Goal: Transaction & Acquisition: Book appointment/travel/reservation

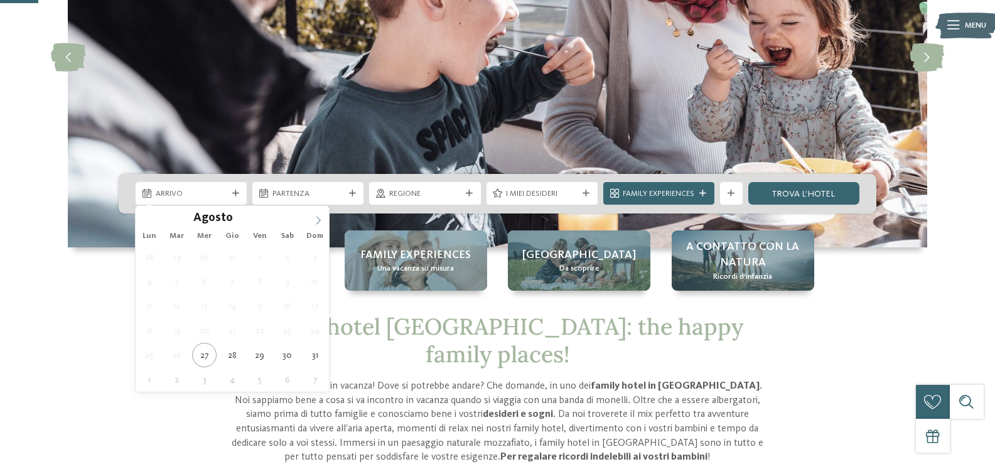
click at [308, 215] on span at bounding box center [318, 216] width 21 height 21
click at [314, 219] on icon at bounding box center [318, 220] width 9 height 9
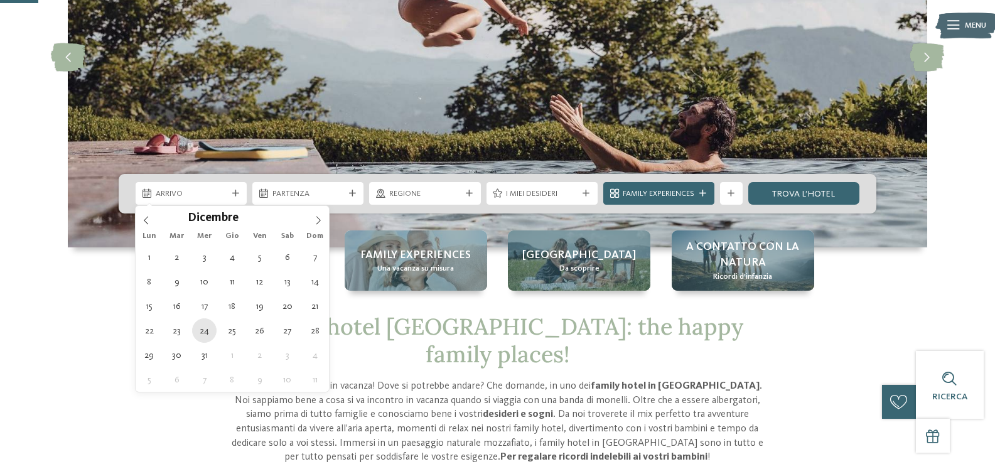
type div "24.12.2025"
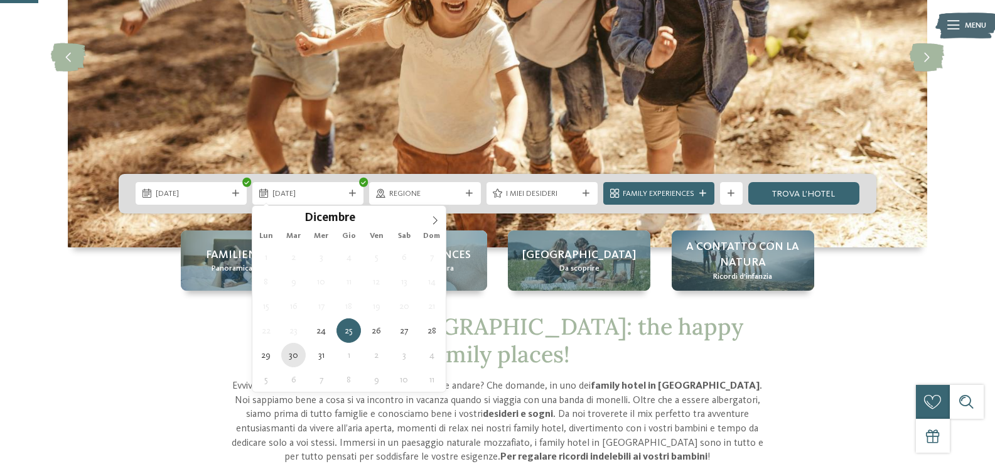
type div "30.12.2025"
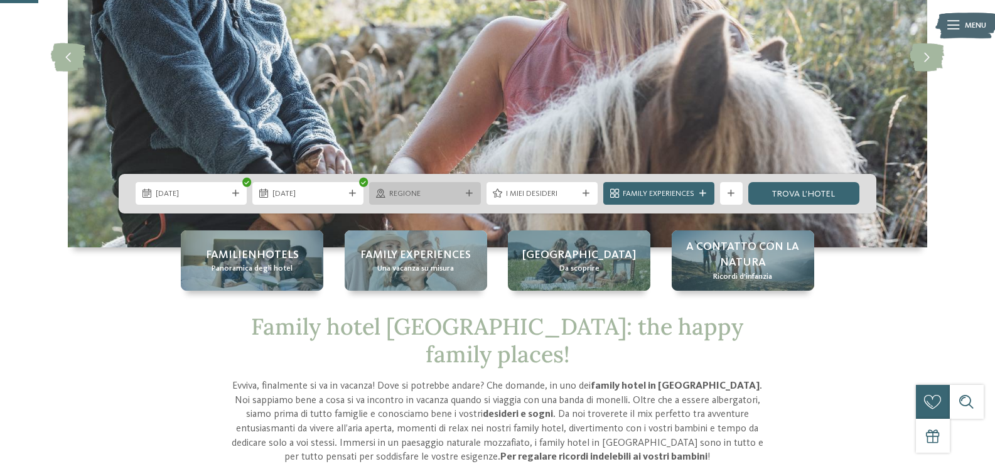
click at [473, 196] on div at bounding box center [468, 193] width 11 height 7
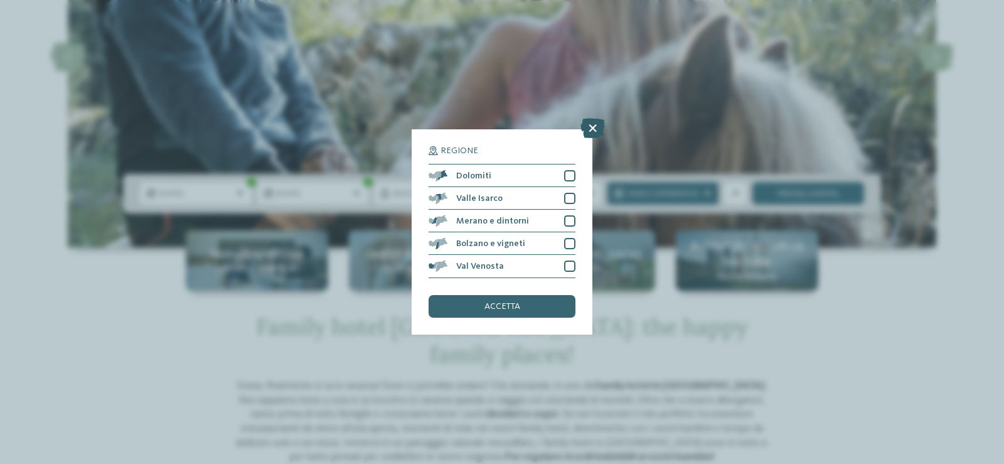
click at [599, 135] on icon at bounding box center [593, 129] width 24 height 20
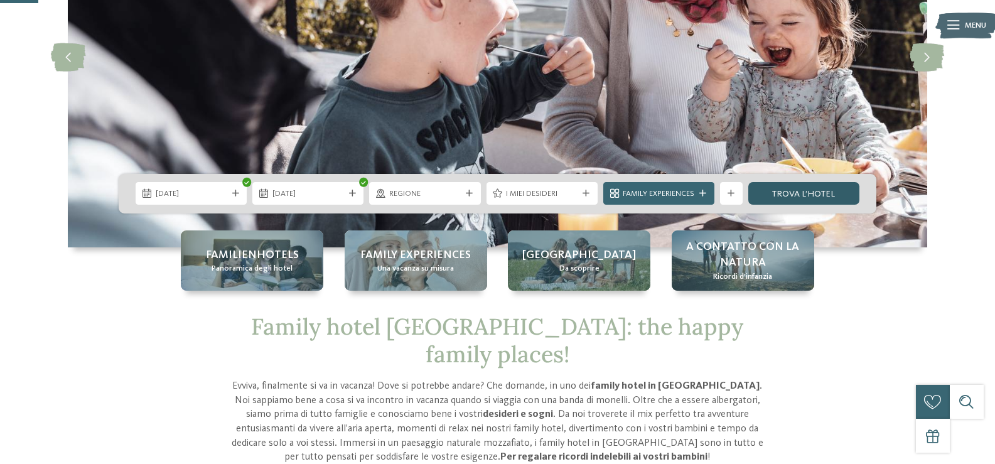
click at [809, 195] on link "trova l’hotel" at bounding box center [803, 193] width 111 height 23
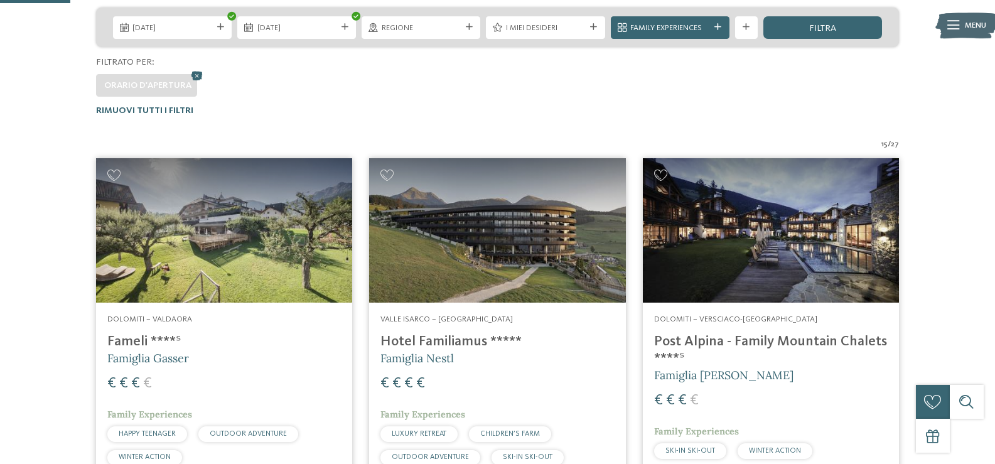
scroll to position [176, 0]
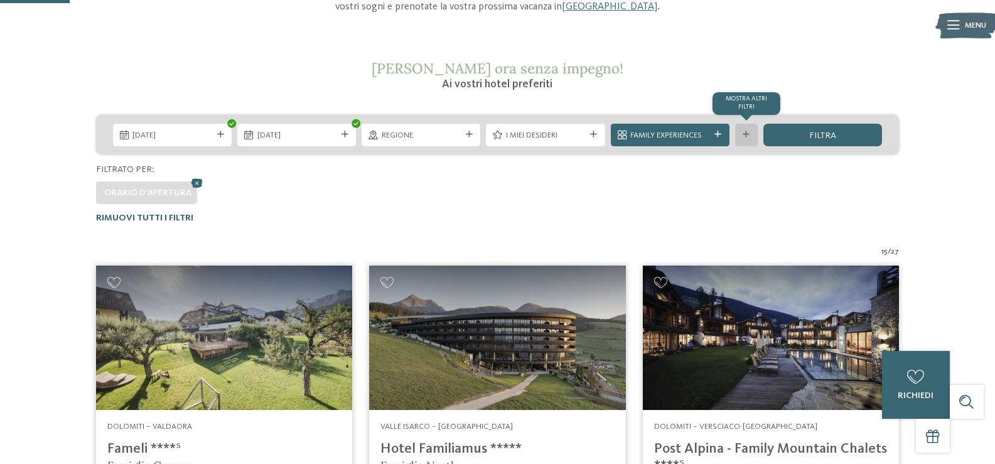
click at [743, 141] on div "mostra altri filtri" at bounding box center [746, 135] width 23 height 23
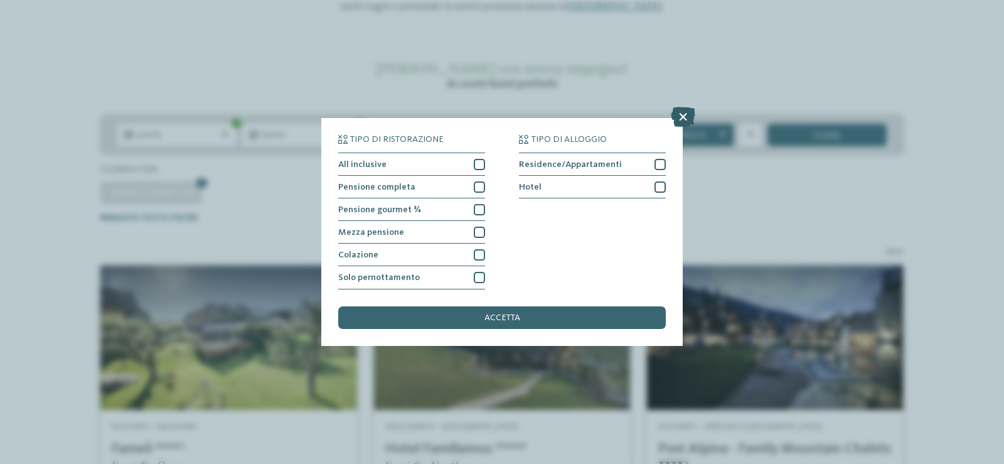
click at [679, 112] on icon at bounding box center [683, 117] width 24 height 20
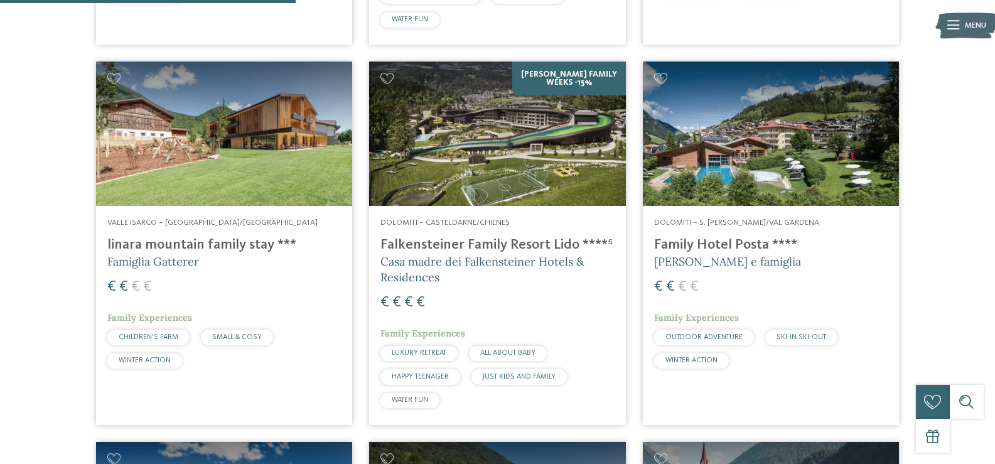
scroll to position [741, 0]
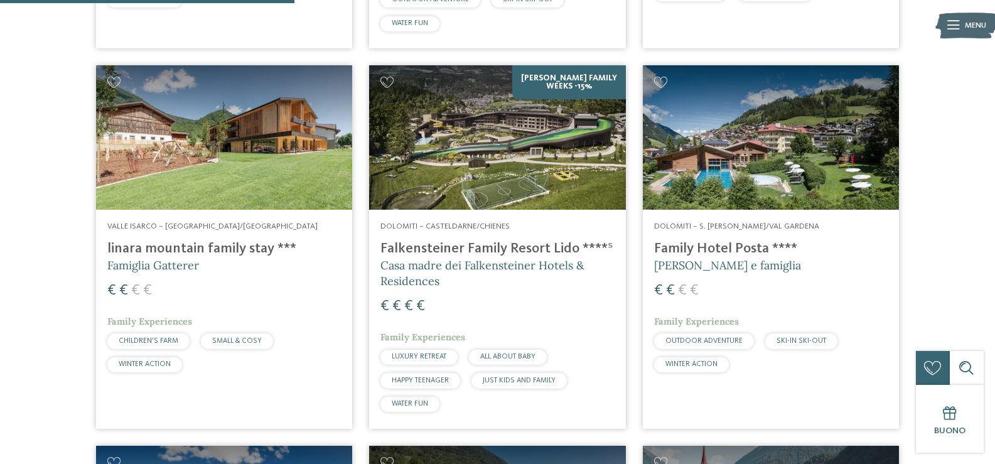
click at [704, 122] on img at bounding box center [771, 137] width 256 height 144
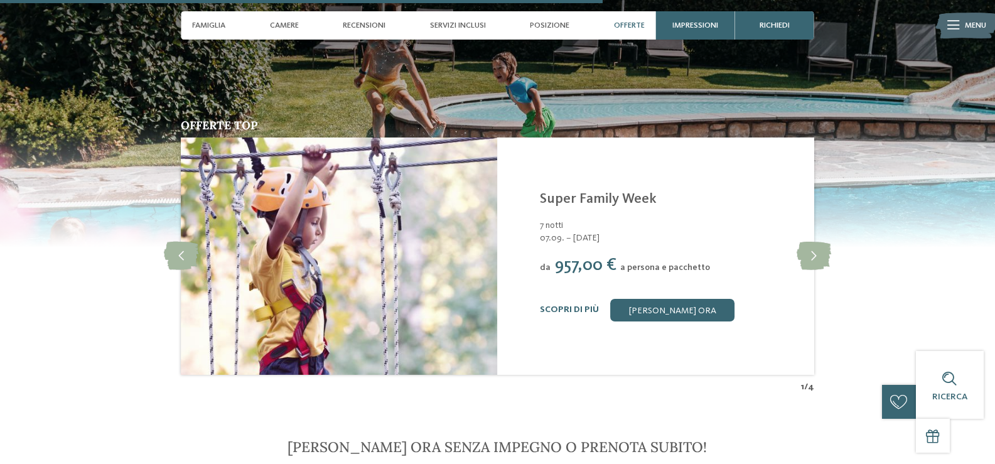
scroll to position [2323, 0]
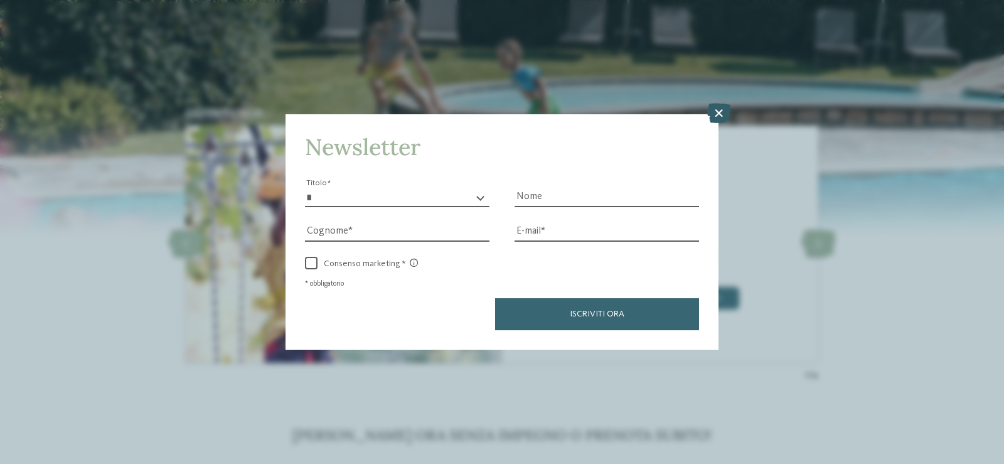
click at [717, 114] on icon at bounding box center [719, 113] width 24 height 20
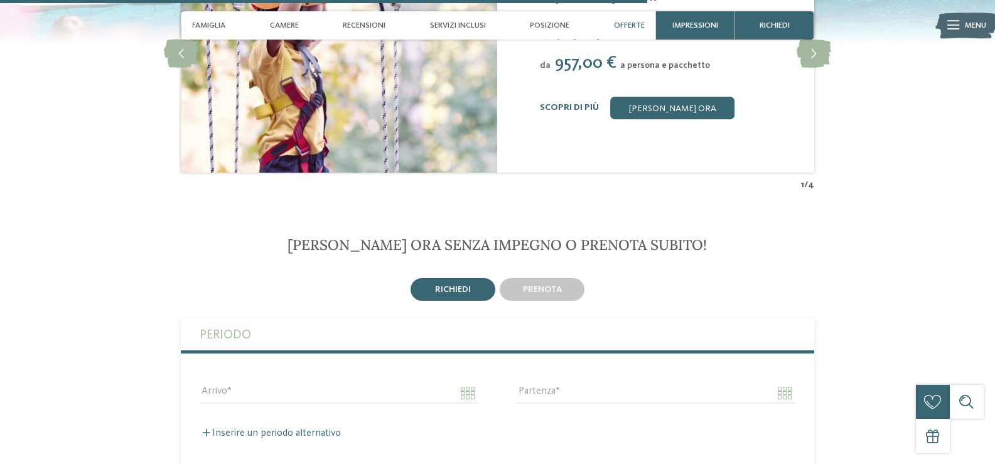
scroll to position [2260, 0]
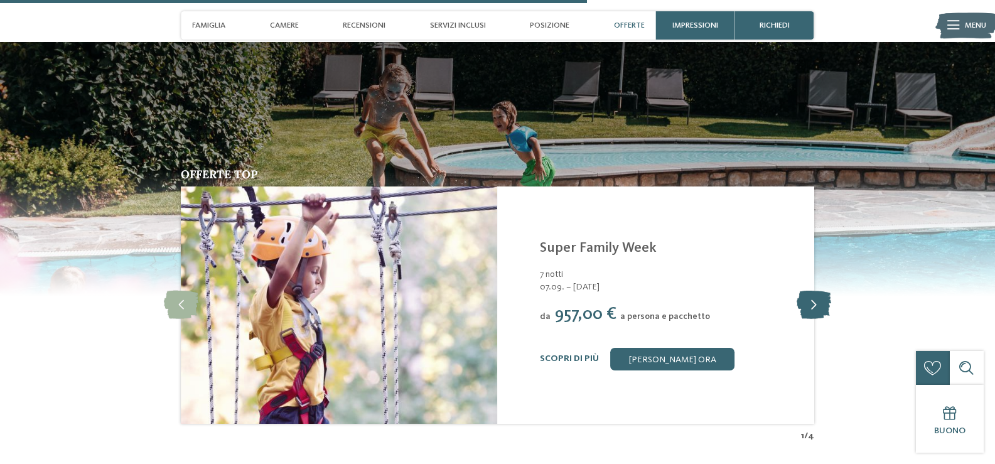
click at [814, 291] on icon at bounding box center [814, 305] width 35 height 28
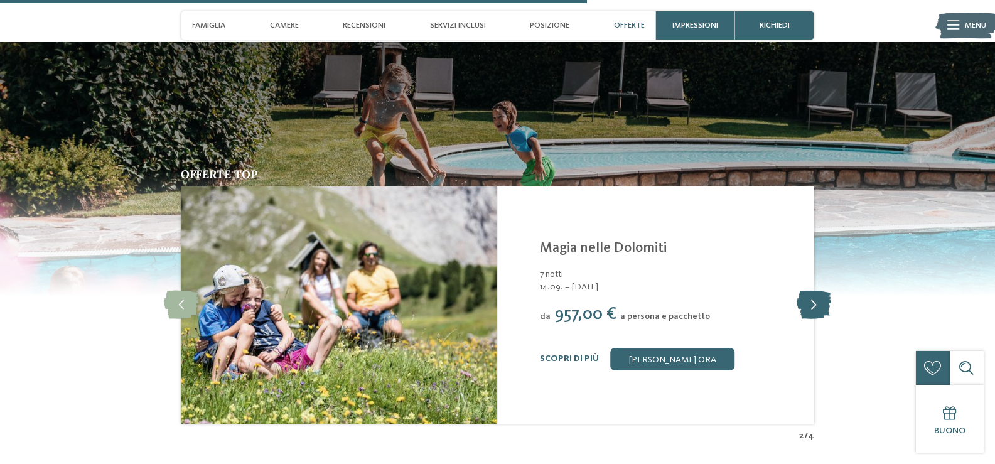
click at [814, 291] on icon at bounding box center [814, 305] width 35 height 28
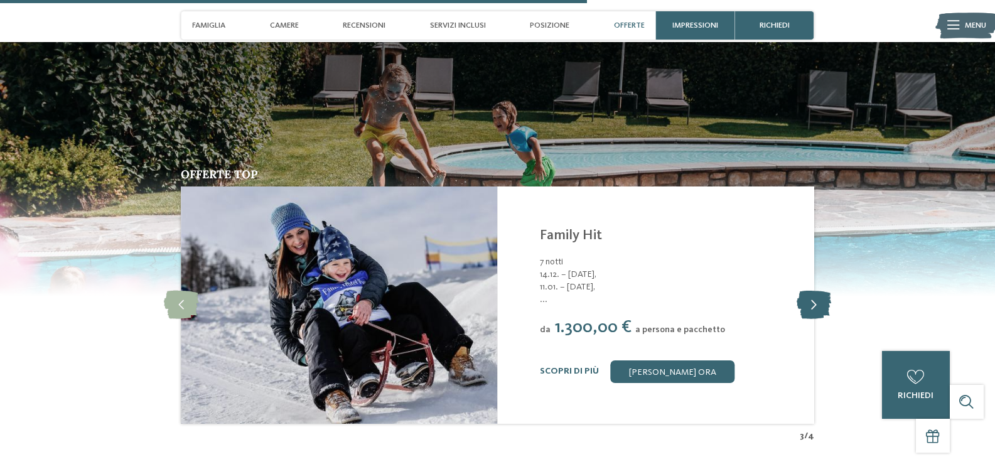
click at [814, 291] on icon at bounding box center [814, 305] width 35 height 28
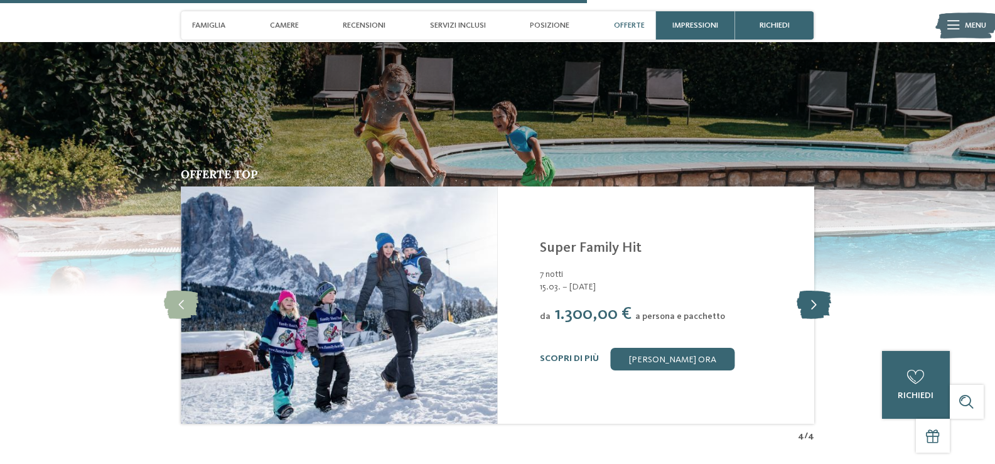
click at [814, 291] on icon at bounding box center [814, 305] width 35 height 28
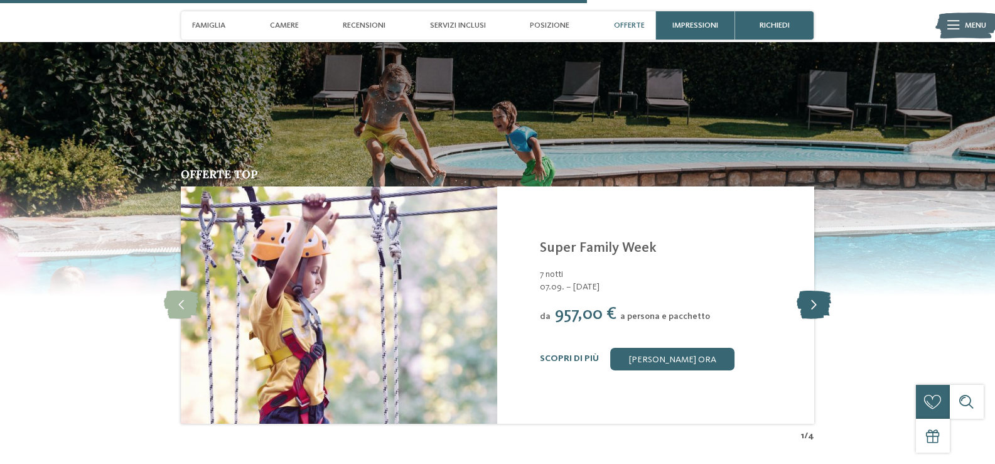
click at [814, 291] on icon at bounding box center [814, 305] width 35 height 28
